Goal: Information Seeking & Learning: Learn about a topic

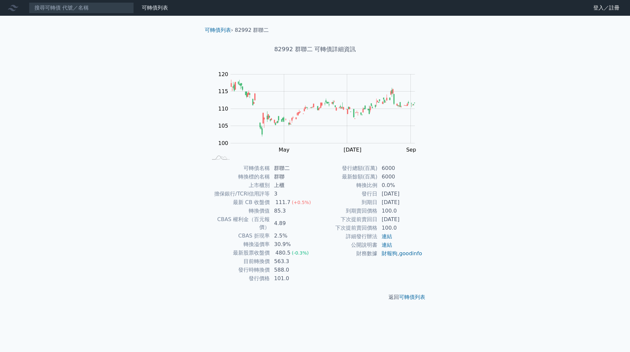
drag, startPoint x: 364, startPoint y: 192, endPoint x: 404, endPoint y: 193, distance: 40.0
click at [404, 193] on tr "發行日 [DATE]" at bounding box center [369, 194] width 108 height 9
click at [410, 202] on td "[DATE]" at bounding box center [400, 202] width 45 height 9
drag, startPoint x: 415, startPoint y: 217, endPoint x: 325, endPoint y: 218, distance: 89.3
click at [325, 218] on tr "下次提前賣回日 [DATE]" at bounding box center [369, 219] width 108 height 9
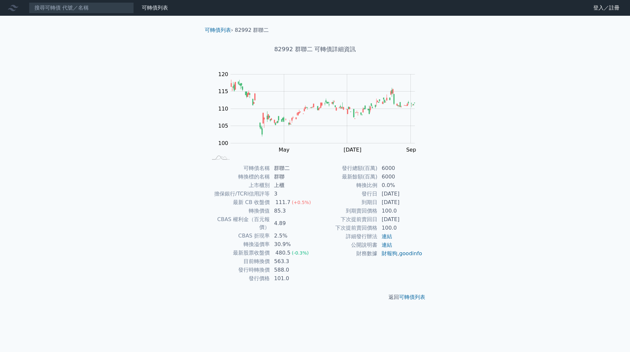
click at [401, 230] on td "100.0" at bounding box center [400, 228] width 45 height 9
click at [390, 244] on link "連結" at bounding box center [387, 245] width 11 height 6
click at [508, 101] on div "可轉債列表 財務數據 可轉債列表 財務數據 登入／註冊 登入／註冊 可轉債列表 › 82992 群聯二 82992 群聯二 可轉債詳細資訊 Zoom Out …" at bounding box center [315, 176] width 630 height 352
drag, startPoint x: 273, startPoint y: 48, endPoint x: 351, endPoint y: 50, distance: 77.5
click at [351, 50] on h1 "82992 群聯二 可轉債詳細資訊" at bounding box center [315, 49] width 231 height 9
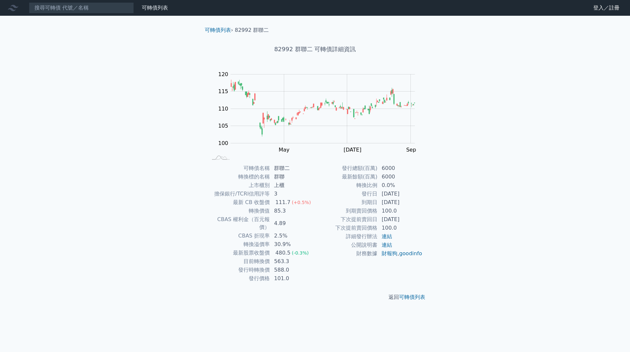
click at [404, 55] on div "82992 群聯二 可轉債詳細資訊" at bounding box center [315, 49] width 231 height 30
